Goal: Task Accomplishment & Management: Use online tool/utility

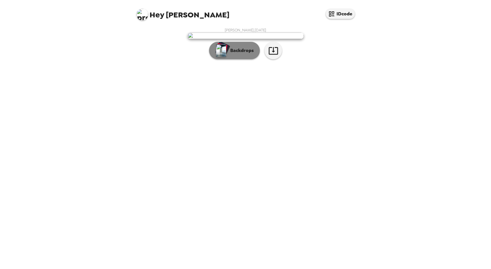
click at [226, 57] on img "button" at bounding box center [221, 50] width 10 height 13
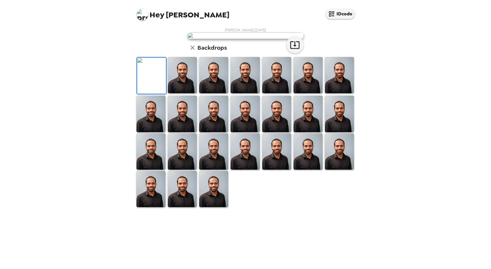
click at [245, 93] on img at bounding box center [245, 75] width 29 height 36
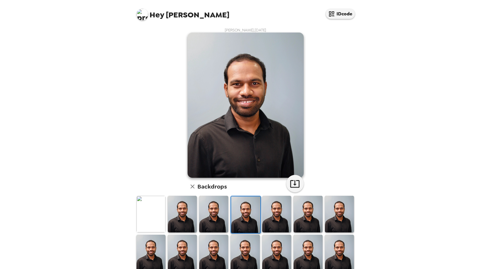
click at [189, 161] on img at bounding box center [246, 105] width 116 height 145
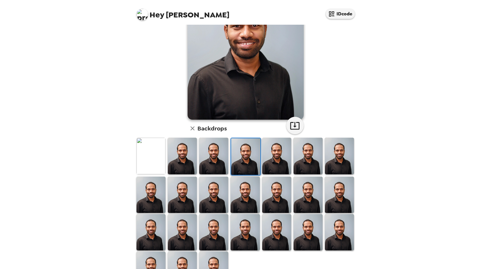
scroll to position [83, 0]
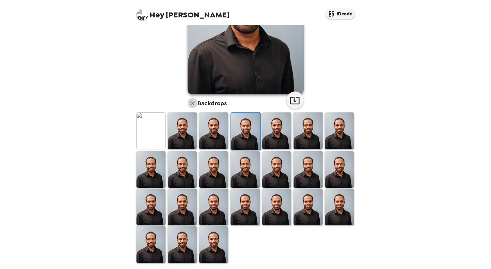
click at [189, 103] on icon "button" at bounding box center [192, 103] width 7 height 7
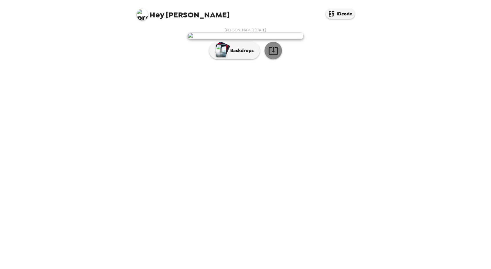
click at [276, 56] on icon "button" at bounding box center [273, 51] width 10 height 10
click at [225, 57] on img "button" at bounding box center [221, 50] width 10 height 13
